Goal: Task Accomplishment & Management: Manage account settings

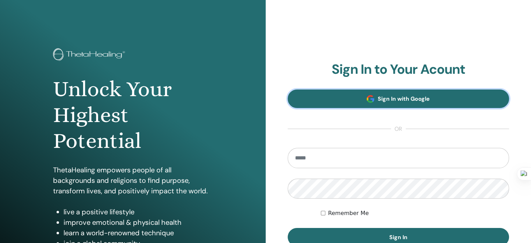
click at [380, 97] on span "Sign In with Google" at bounding box center [404, 98] width 52 height 7
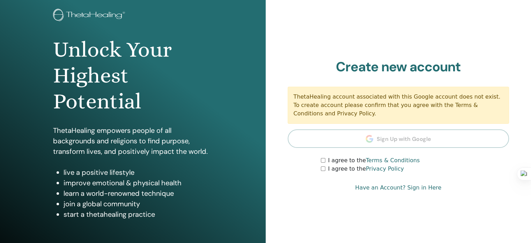
scroll to position [41, 0]
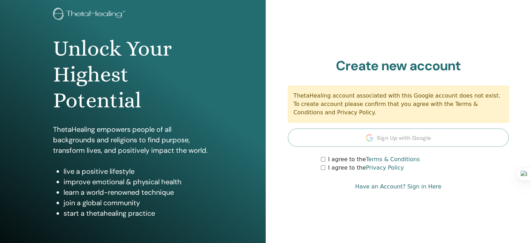
click at [414, 188] on link "Have an Account? Sign in Here" at bounding box center [398, 186] width 86 height 8
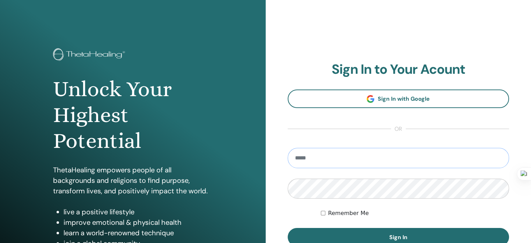
click at [306, 163] on input "email" at bounding box center [399, 158] width 222 height 20
type input "**********"
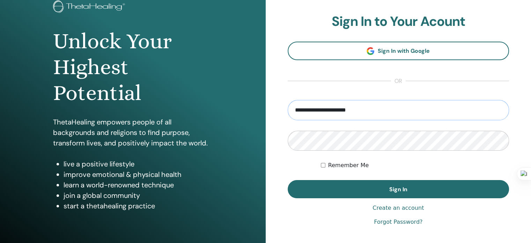
scroll to position [50, 0]
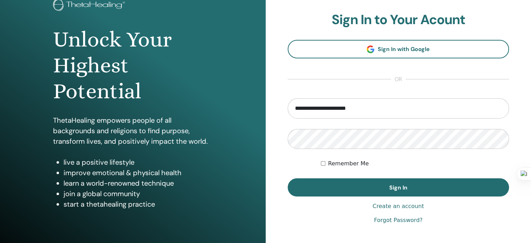
click at [402, 220] on link "Forgot Password?" at bounding box center [398, 220] width 49 height 8
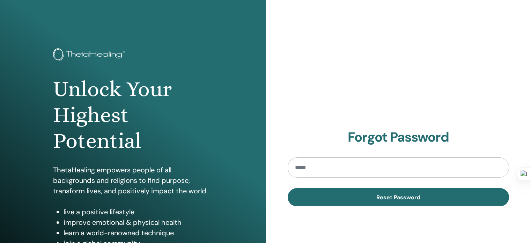
click at [341, 170] on input "email" at bounding box center [399, 167] width 222 height 20
type input "**********"
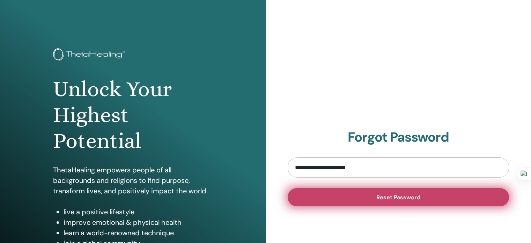
click at [393, 197] on span "Reset Password" at bounding box center [399, 196] width 44 height 7
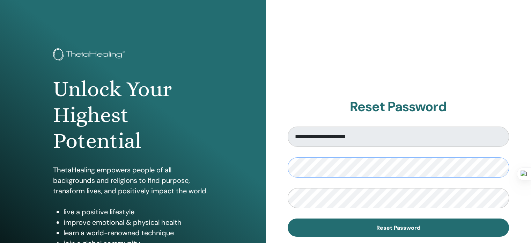
click at [285, 160] on div "**********" at bounding box center [399, 167] width 266 height 335
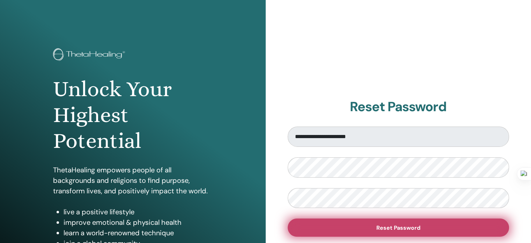
click at [372, 227] on button "Reset Password" at bounding box center [399, 227] width 222 height 18
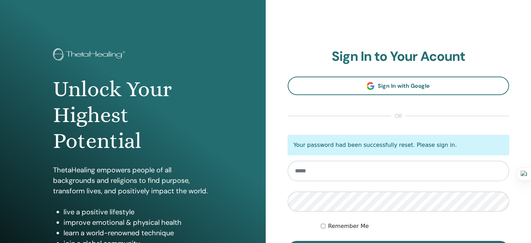
click at [305, 171] on input "email" at bounding box center [399, 171] width 222 height 20
type input "**********"
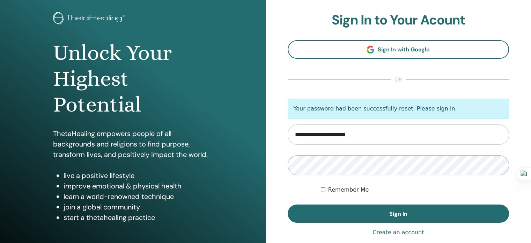
scroll to position [37, 0]
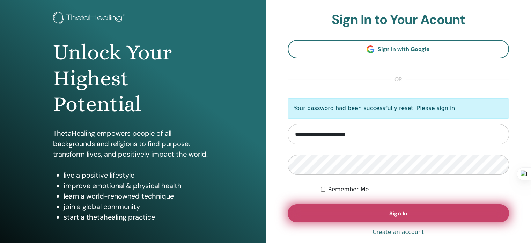
click at [392, 212] on span "Sign In" at bounding box center [398, 213] width 18 height 7
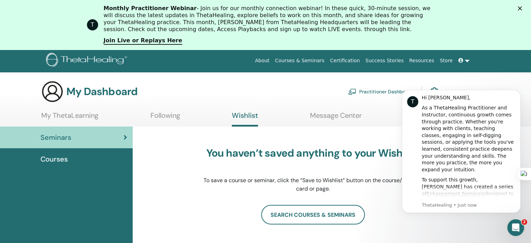
click at [76, 114] on link "My ThetaLearning" at bounding box center [69, 118] width 57 height 14
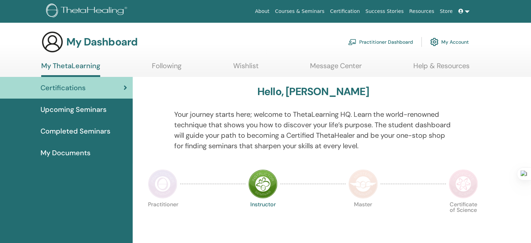
click at [432, 70] on link "Help & Resources" at bounding box center [442, 68] width 56 height 14
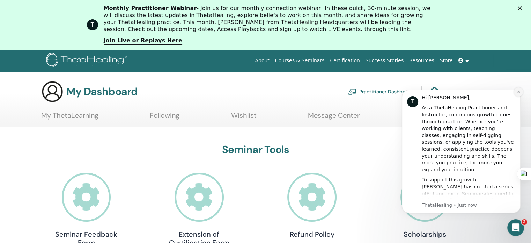
click at [519, 90] on icon "Dismiss notification" at bounding box center [518, 91] width 2 height 2
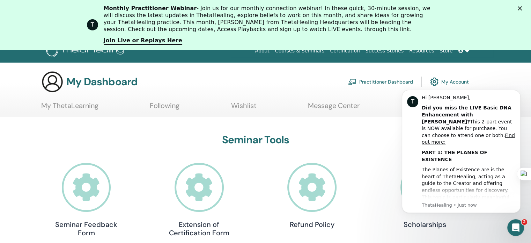
scroll to position [0, 0]
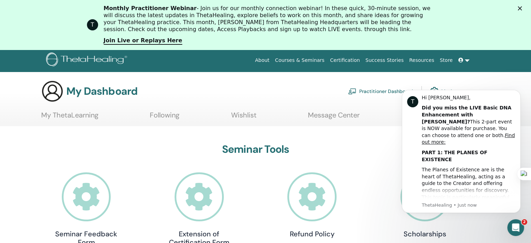
click at [57, 114] on link "My ThetaLearning" at bounding box center [69, 118] width 57 height 14
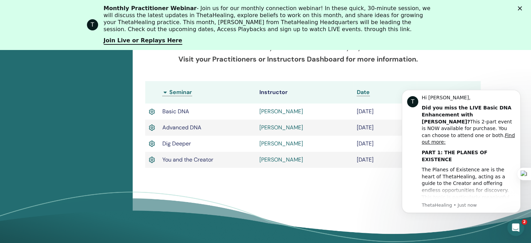
scroll to position [208, 0]
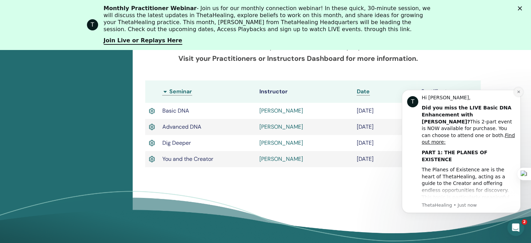
click at [518, 91] on icon "Dismiss notification" at bounding box center [519, 92] width 4 height 4
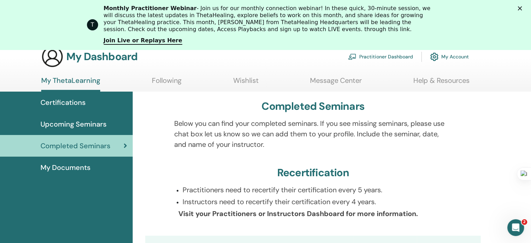
scroll to position [56, 0]
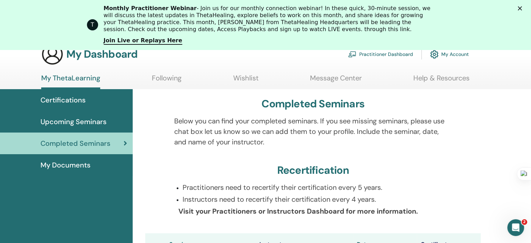
click at [93, 163] on div "My Documents" at bounding box center [67, 165] width 122 height 10
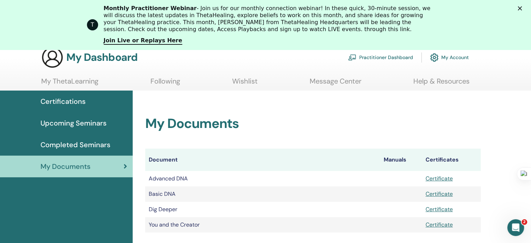
scroll to position [49, 0]
